Goal: Information Seeking & Learning: Learn about a topic

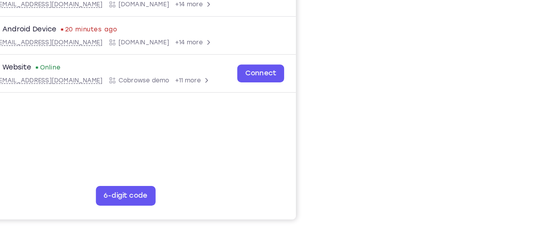
scroll to position [150, 0]
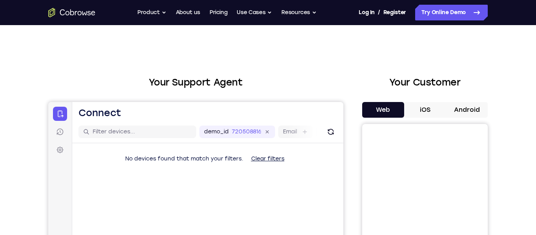
click at [468, 113] on button "Android" at bounding box center [467, 110] width 42 height 16
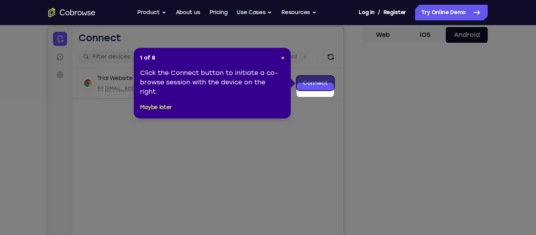
scroll to position [56, 0]
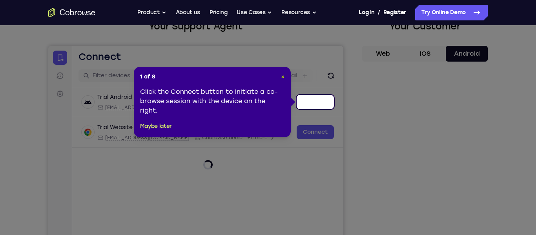
click at [283, 76] on span "×" at bounding box center [283, 76] width 4 height 7
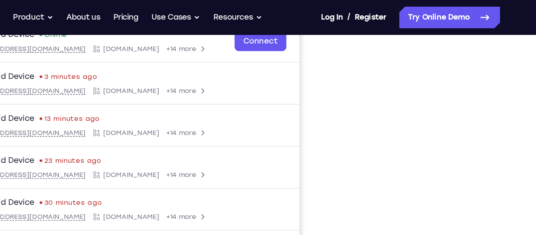
scroll to position [128, 0]
